Goal: Task Accomplishment & Management: Complete application form

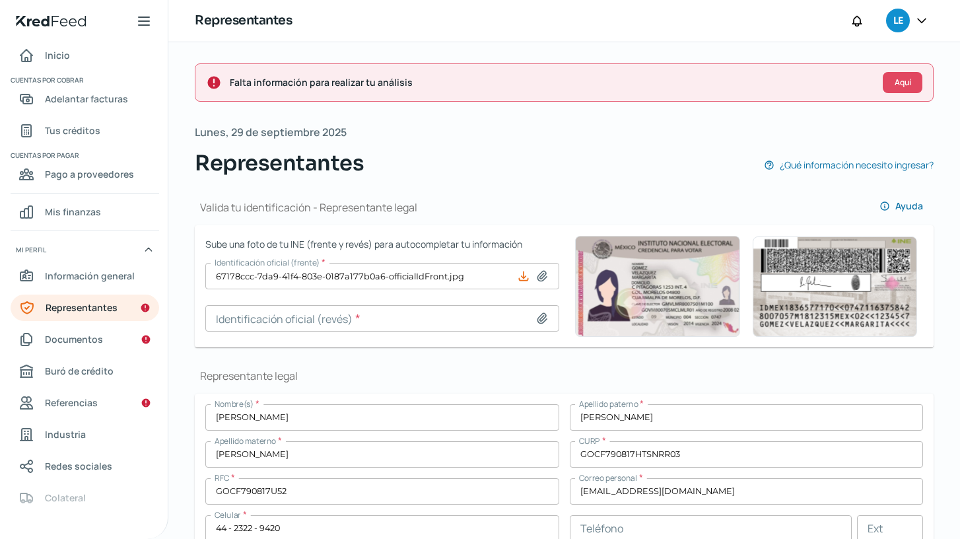
click at [537, 318] on icon at bounding box center [541, 318] width 9 height 10
click at [539, 318] on icon at bounding box center [541, 318] width 13 height 13
type input "C:\fakepath\1.- INE FGC TRAS.JPG"
type input "1.- INE FGC TRAS.JPG"
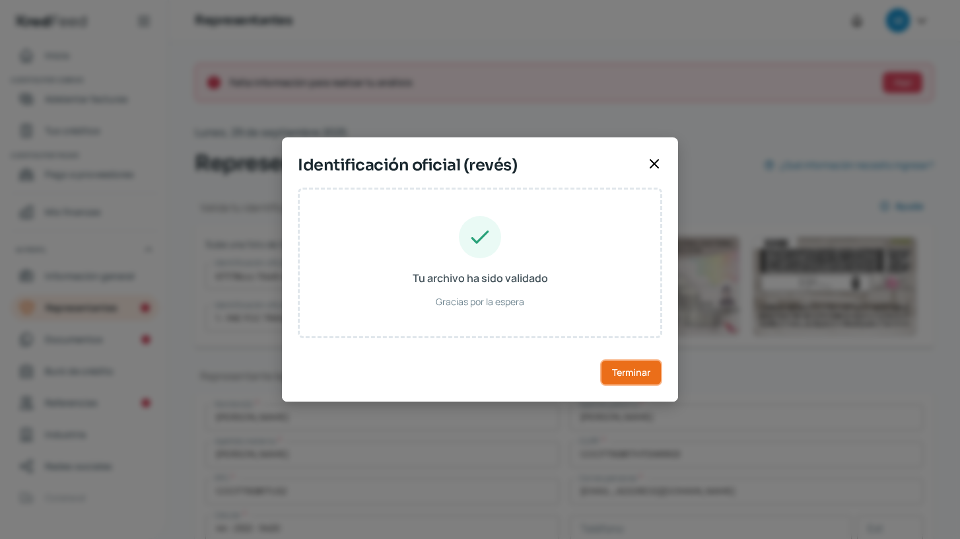
click at [642, 375] on span "Terminar" at bounding box center [631, 372] width 38 height 9
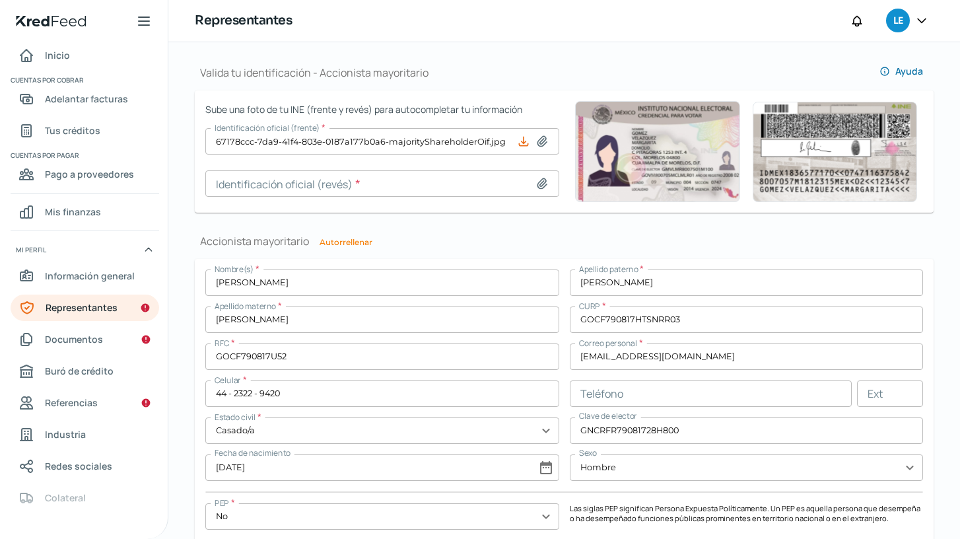
scroll to position [880, 0]
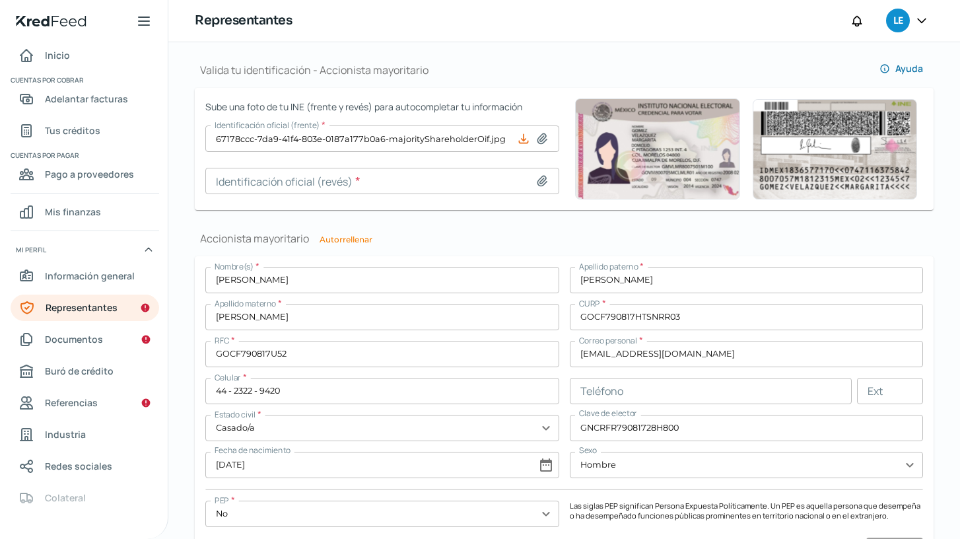
click at [541, 181] on icon at bounding box center [541, 181] width 9 height 10
type input "C:\fakepath\1.- INE FGC TRAS.JPG"
type input "1.- INE FGC TRAS.JPG"
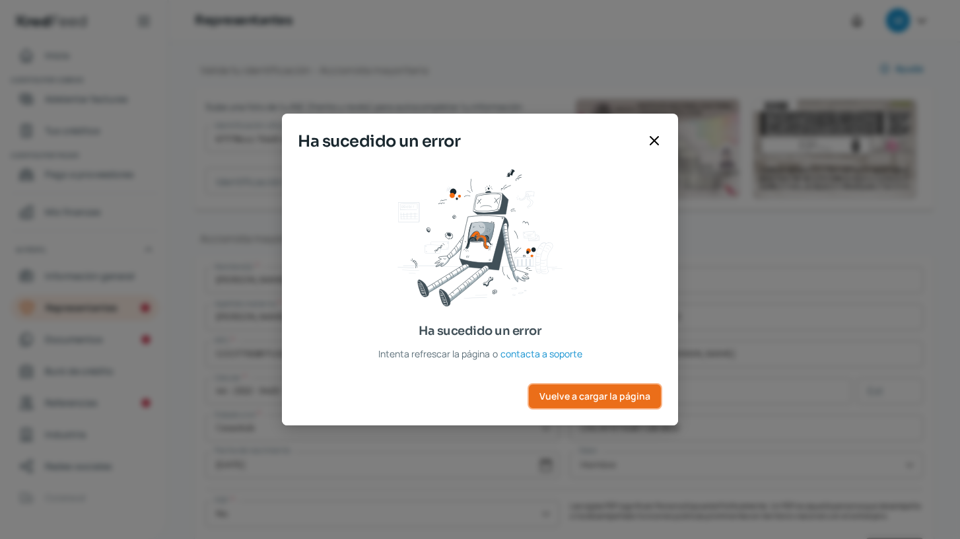
click at [604, 405] on button "Vuelve a cargar la página" at bounding box center [595, 396] width 135 height 26
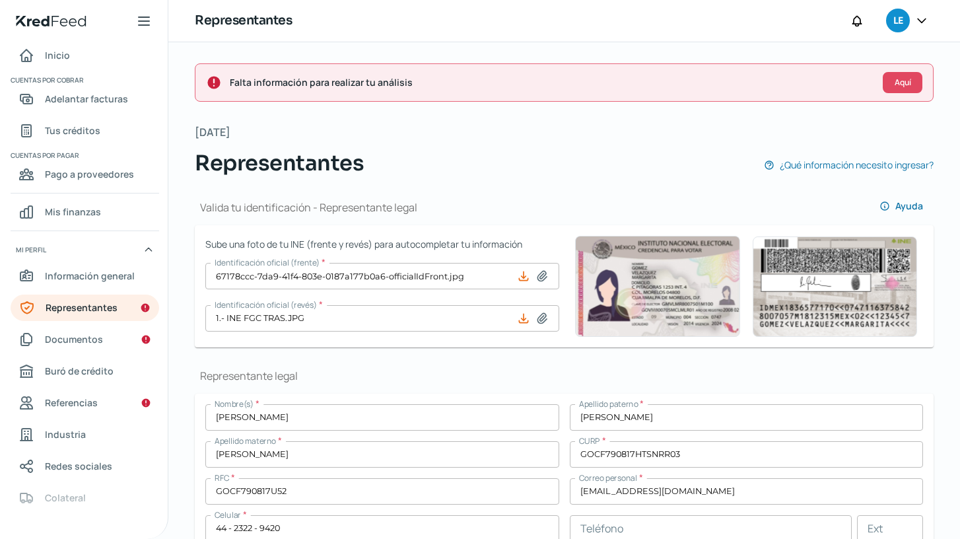
type input "1.- INE FGC TRAS.JPG"
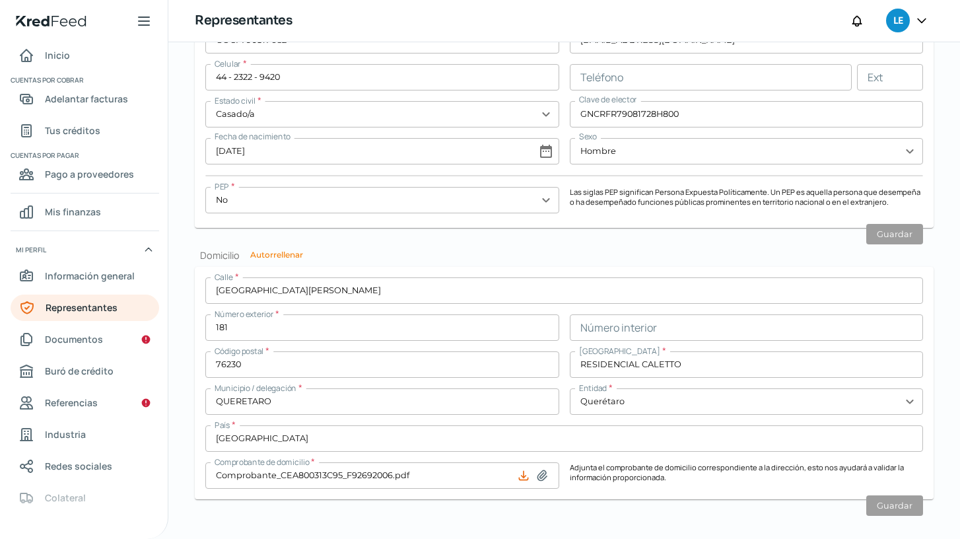
scroll to position [1170, 0]
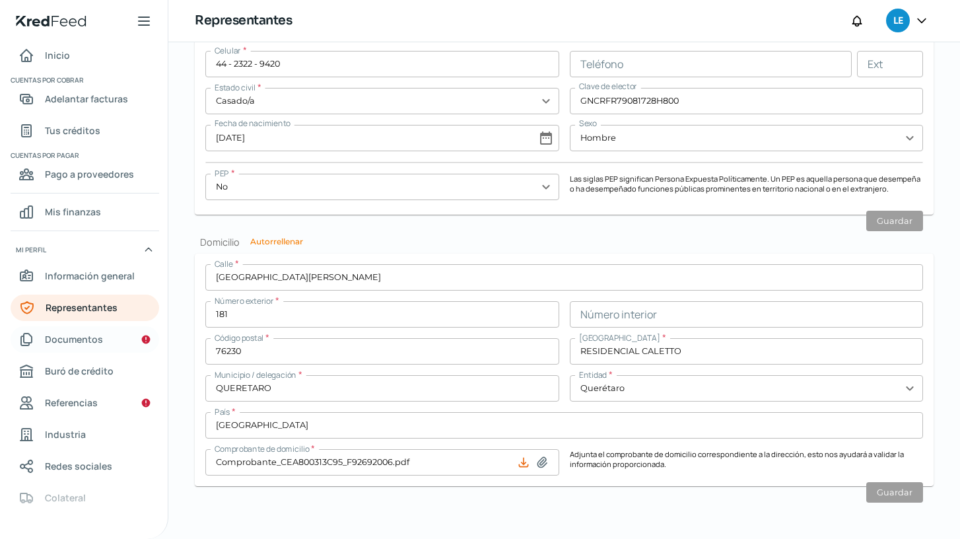
click at [63, 343] on span "Documentos" at bounding box center [74, 339] width 58 height 17
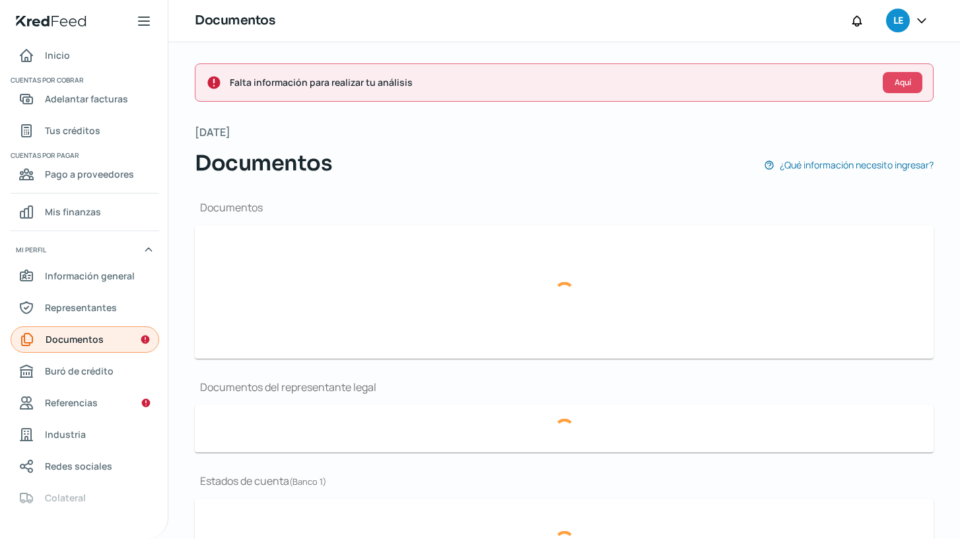
type input "CONSTANCIA DE SITUACION FISCAL 2309025.pdf"
type input "Leadss Auto y Logistica 2025.pdf"
type input "Asset 65.jpg"
type input "ESTADO DE RESULTADOS 2024...pdf"
type input "BALANCE GENERAL 2024.pdf"
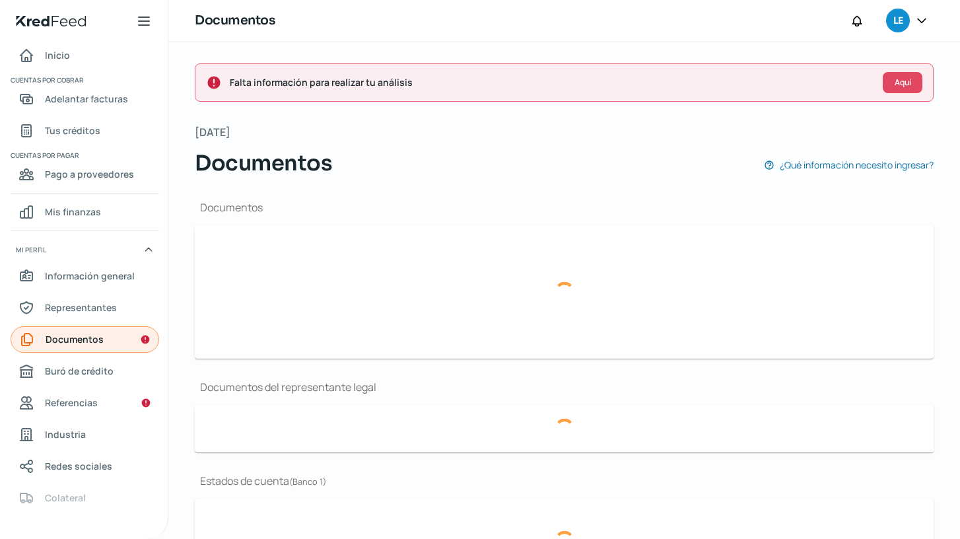
type input "1.- Constitución 2018_LD.pdf"
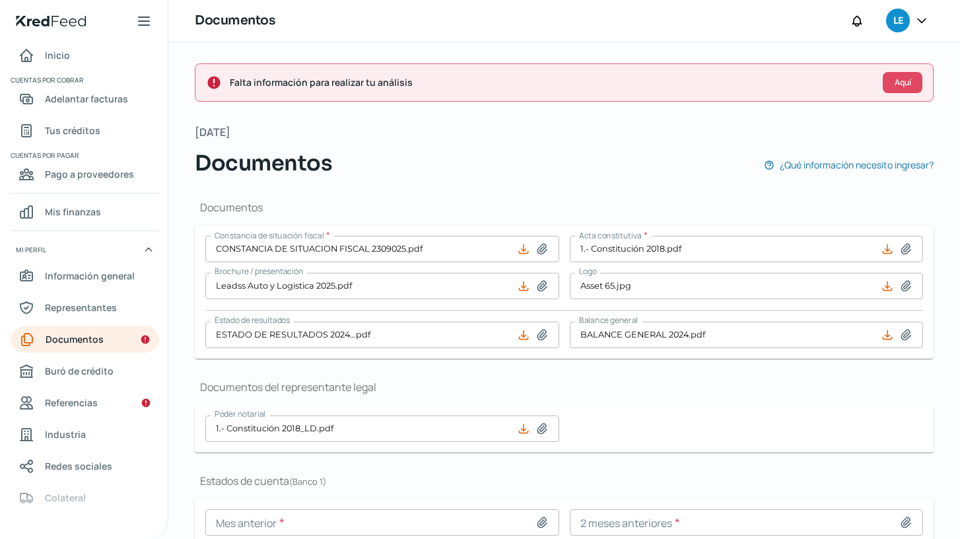
scroll to position [97, 0]
